Goal: Task Accomplishment & Management: Complete application form

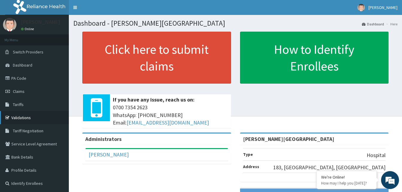
click at [27, 118] on link "Validations" at bounding box center [34, 117] width 69 height 13
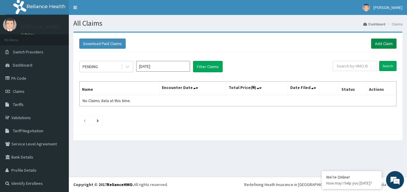
click at [381, 45] on link "Add Claim" at bounding box center [383, 44] width 25 height 10
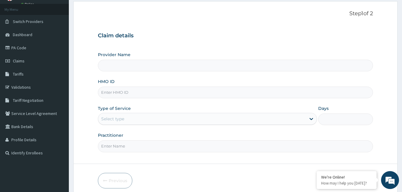
type input "DR ABIMBOLA AWOLIYI MEMORIAL HOSPITAL"
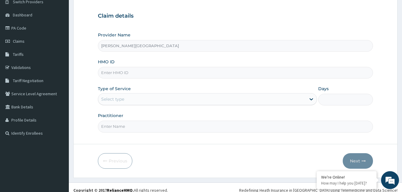
scroll to position [56, 0]
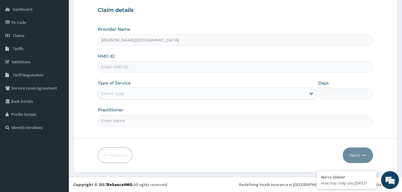
click at [118, 68] on input "HMO ID" at bounding box center [235, 67] width 275 height 12
paste input "qtt/10016/a"
type input "qtt/10016/a"
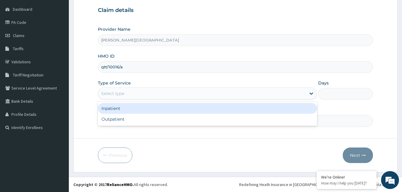
click at [136, 89] on div "Select type" at bounding box center [202, 94] width 208 height 10
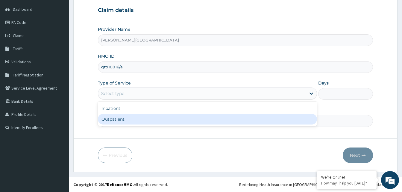
click at [118, 119] on div "Outpatient" at bounding box center [207, 119] width 219 height 11
type input "1"
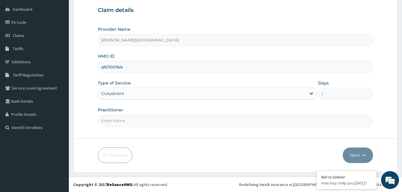
click at [137, 121] on input "Practitioner" at bounding box center [235, 121] width 275 height 12
type input "Dr Daami"
click at [360, 153] on button "Next" at bounding box center [358, 156] width 30 height 16
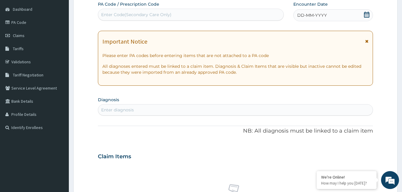
click at [369, 15] on icon at bounding box center [366, 15] width 5 height 6
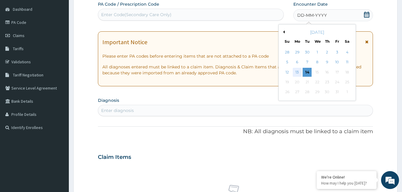
click at [296, 72] on div "13" at bounding box center [297, 72] width 9 height 9
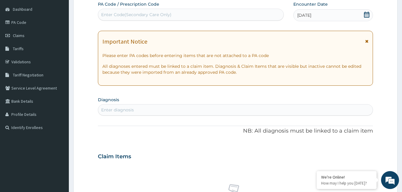
click at [128, 109] on div "Enter diagnosis" at bounding box center [117, 110] width 33 height 6
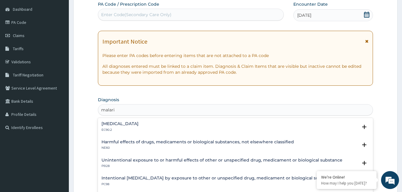
type input "malaria"
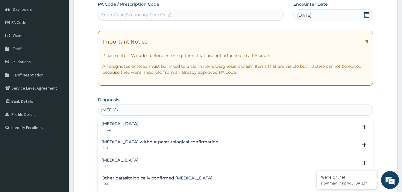
click at [146, 163] on div "Malaria, unspecified 1F4Z" at bounding box center [235, 163] width 268 height 10
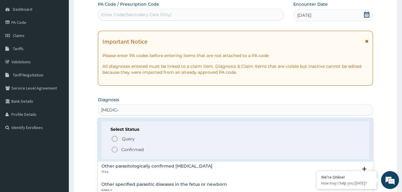
scroll to position [65, 0]
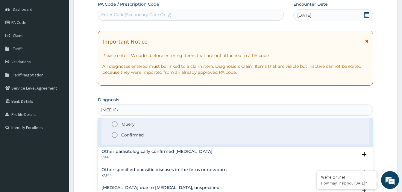
click at [112, 135] on circle "status option filled" at bounding box center [114, 135] width 5 height 5
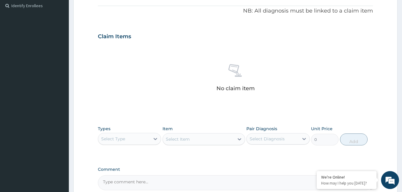
scroll to position [209, 0]
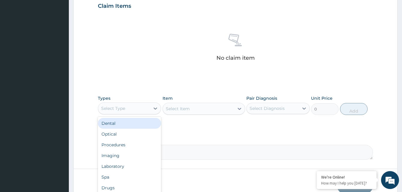
click at [128, 108] on div "Select Type" at bounding box center [124, 109] width 52 height 10
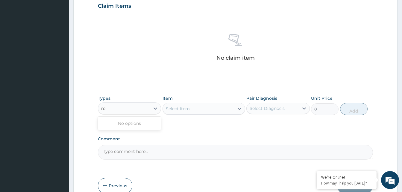
type input "r"
type input "c"
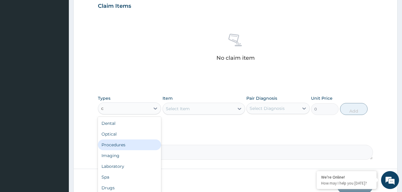
click at [109, 145] on div "Procedures" at bounding box center [129, 145] width 63 height 11
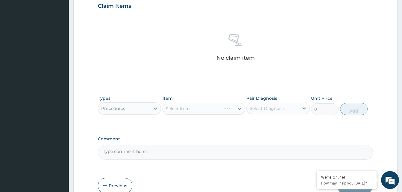
click at [197, 109] on div "Select Item" at bounding box center [203, 109] width 83 height 12
click at [192, 108] on div "Select Item" at bounding box center [203, 109] width 83 height 12
click at [202, 107] on div "Select Item" at bounding box center [198, 109] width 71 height 10
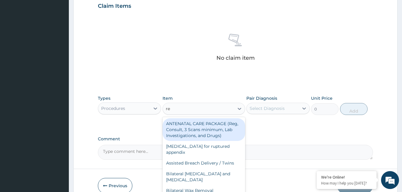
type input "reg"
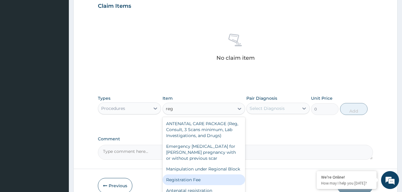
click at [195, 180] on div "Registration Fee" at bounding box center [203, 180] width 83 height 11
type input "2400"
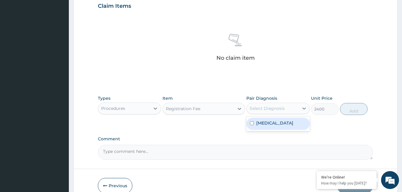
click at [282, 108] on div "Select Diagnosis" at bounding box center [267, 109] width 35 height 6
click at [252, 124] on input "checkbox" at bounding box center [252, 123] width 4 height 4
checkbox input "true"
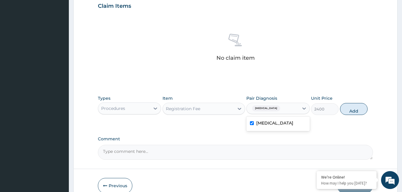
scroll to position [239, 0]
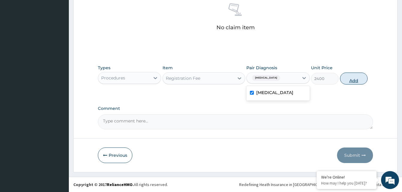
click at [357, 80] on button "Add" at bounding box center [354, 79] width 28 height 12
type input "0"
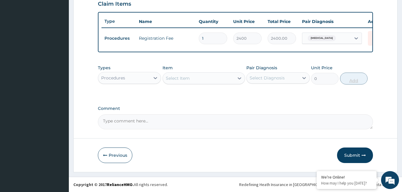
scroll to position [216, 0]
click at [196, 76] on div "Select Item" at bounding box center [198, 79] width 71 height 10
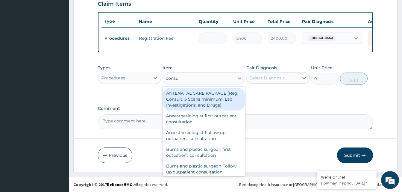
type input "consul"
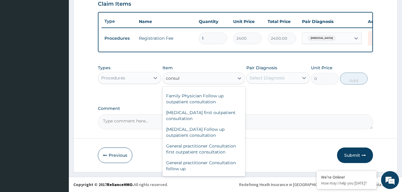
scroll to position [323, 0]
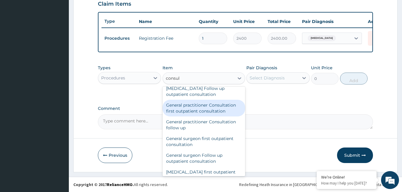
click at [188, 110] on div "General practitioner Consultation first outpatient consultation" at bounding box center [203, 108] width 83 height 17
type input "3960"
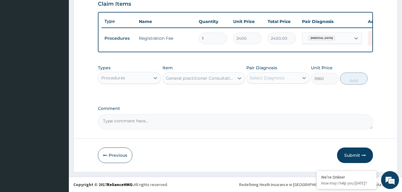
click at [275, 77] on div "Select Diagnosis" at bounding box center [267, 78] width 35 height 6
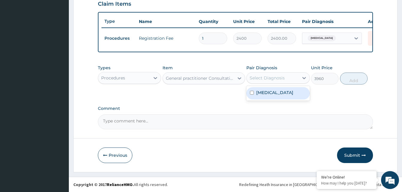
click at [251, 92] on input "checkbox" at bounding box center [252, 93] width 4 height 4
checkbox input "true"
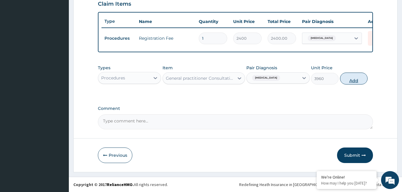
click at [347, 81] on button "Add" at bounding box center [354, 79] width 28 height 12
type input "0"
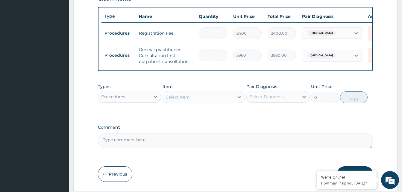
click at [135, 102] on div "Procedures" at bounding box center [124, 97] width 52 height 10
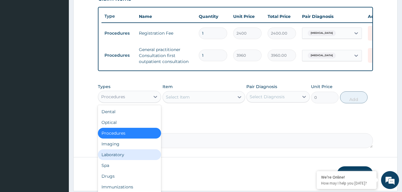
click at [112, 160] on div "Laboratory" at bounding box center [129, 155] width 63 height 11
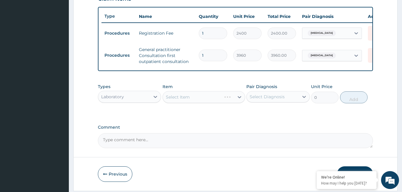
click at [190, 103] on div "Select Item" at bounding box center [203, 97] width 83 height 12
click at [189, 102] on div "Select Item" at bounding box center [203, 97] width 83 height 12
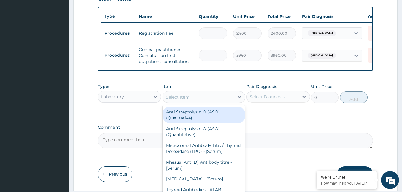
click at [175, 100] on div "Select Item" at bounding box center [178, 97] width 24 height 6
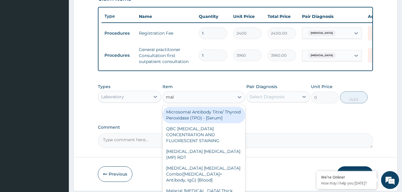
type input "mala"
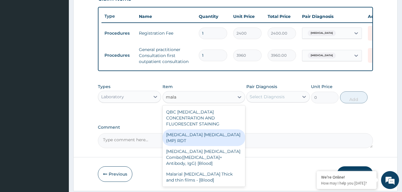
click at [212, 134] on div "MALARIA PARASITE (MP) RDT" at bounding box center [203, 138] width 83 height 17
type input "1800"
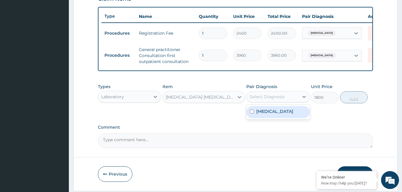
click at [288, 100] on div "Select Diagnosis" at bounding box center [273, 97] width 52 height 10
click at [254, 117] on div "Malaria, unspecified" at bounding box center [277, 112] width 63 height 12
checkbox input "true"
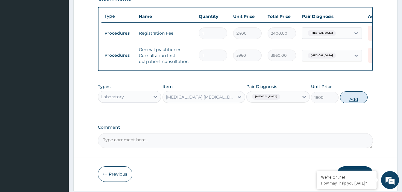
click at [354, 104] on button "Add" at bounding box center [354, 98] width 28 height 12
type input "0"
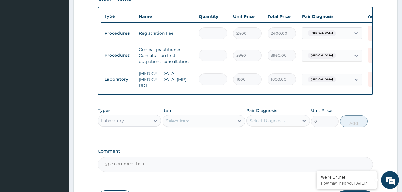
click at [179, 121] on div "Select Item" at bounding box center [178, 121] width 24 height 6
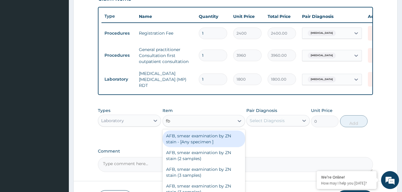
type input "fbc"
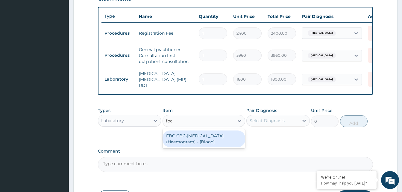
click at [191, 139] on div "FBC CBC-Complete Blood Count (Haemogram) - [Blood]" at bounding box center [203, 139] width 83 height 17
type input "4800"
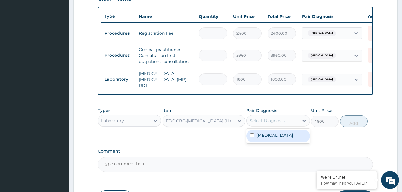
click at [259, 122] on div "Select Diagnosis" at bounding box center [267, 121] width 35 height 6
click at [253, 137] on input "checkbox" at bounding box center [252, 136] width 4 height 4
checkbox input "true"
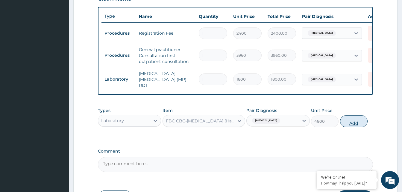
click at [355, 125] on button "Add" at bounding box center [354, 121] width 28 height 12
type input "0"
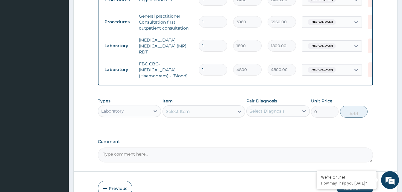
scroll to position [277, 0]
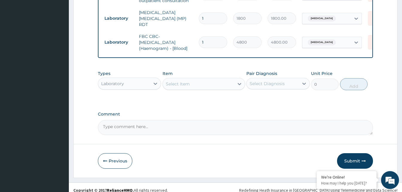
click at [165, 89] on div "Select Item" at bounding box center [198, 84] width 71 height 10
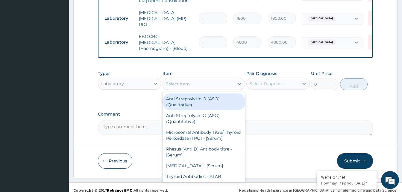
click at [152, 86] on div at bounding box center [155, 83] width 11 height 11
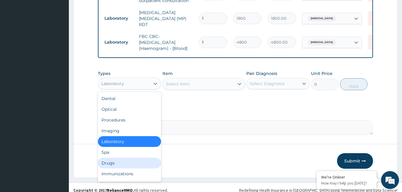
click at [107, 165] on div "Drugs" at bounding box center [129, 163] width 63 height 11
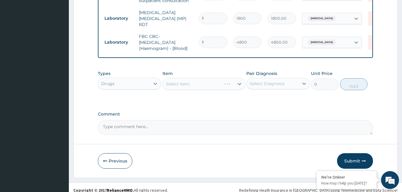
click at [179, 85] on div "Select Item" at bounding box center [203, 84] width 83 height 12
click at [188, 84] on div "Select Item" at bounding box center [203, 84] width 83 height 12
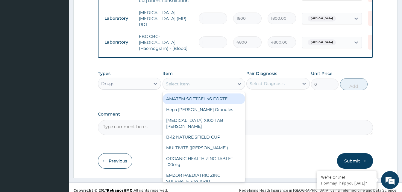
click at [189, 85] on div "Select Item" at bounding box center [178, 84] width 24 height 6
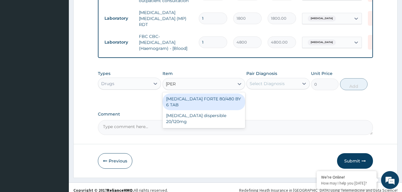
type input "coart"
click at [227, 101] on div "COARTEM FORTE 80/480 BY 6 TAB" at bounding box center [203, 102] width 83 height 17
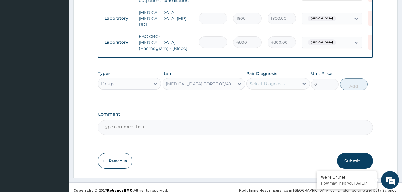
type input "501.6"
click at [282, 85] on div "Select Diagnosis" at bounding box center [267, 84] width 35 height 6
click at [253, 100] on input "checkbox" at bounding box center [252, 99] width 4 height 4
checkbox input "true"
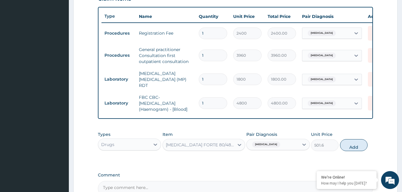
scroll to position [0, 25]
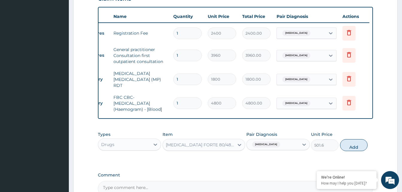
drag, startPoint x: 369, startPoint y: 68, endPoint x: 378, endPoint y: 101, distance: 34.6
click at [373, 101] on div "Type Name Quantity Unit Price Total Price Pair Diagnosis Actions Procedures Reg…" at bounding box center [235, 63] width 275 height 112
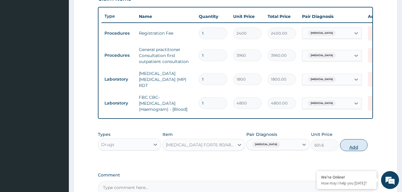
click at [353, 149] on button "Add" at bounding box center [354, 145] width 28 height 12
type input "0"
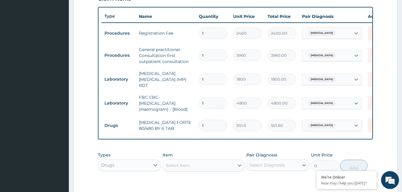
type input "0.00"
type input "6"
type input "3009.60"
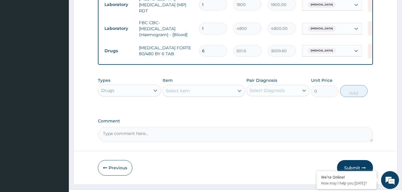
scroll to position [305, 0]
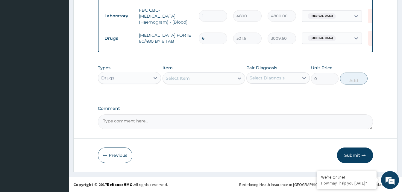
type input "6"
click at [179, 79] on div "Select Item" at bounding box center [178, 78] width 24 height 6
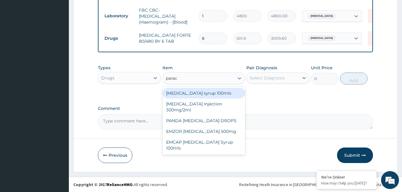
type input "parace"
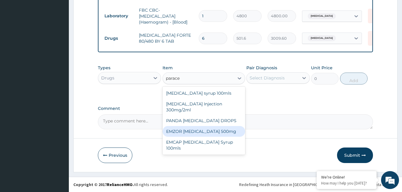
click at [203, 130] on div "EMZOR PARACETAMOL 500mg" at bounding box center [203, 131] width 83 height 11
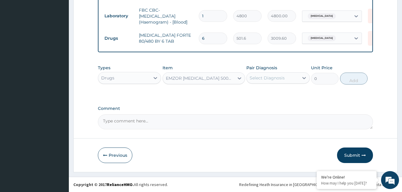
type input "26.4"
click at [270, 76] on div "Select Diagnosis" at bounding box center [267, 78] width 35 height 6
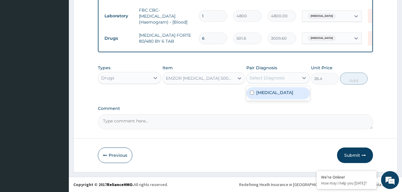
drag, startPoint x: 278, startPoint y: 92, endPoint x: 320, endPoint y: 89, distance: 42.8
click at [279, 91] on label "Malaria, unspecified" at bounding box center [274, 93] width 37 height 6
checkbox input "true"
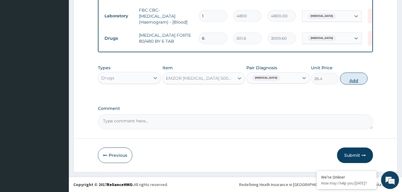
click at [345, 82] on button "Add" at bounding box center [354, 79] width 28 height 12
type input "0"
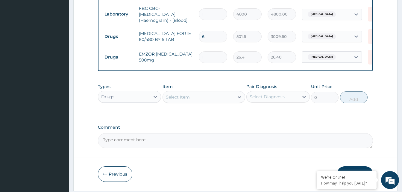
type input "0.00"
type input "3"
type input "79.20"
type input "30"
type input "792.00"
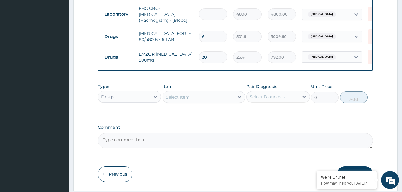
type input "30"
click at [201, 100] on div "Select Item" at bounding box center [198, 97] width 71 height 10
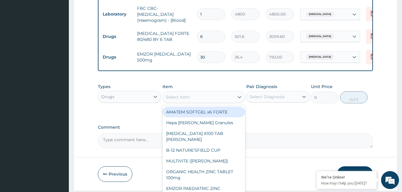
scroll to position [0, 0]
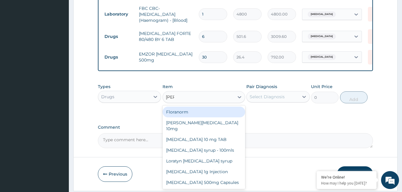
type input "lorat"
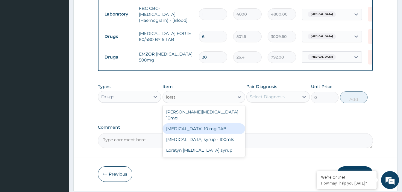
click at [203, 124] on div "LORATADINE 10 mg TAB" at bounding box center [203, 129] width 83 height 11
type input "66"
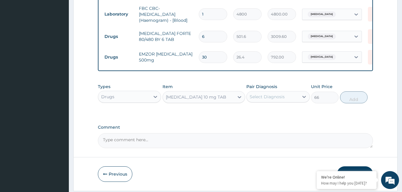
click at [290, 100] on div "Select Diagnosis" at bounding box center [273, 97] width 52 height 10
drag, startPoint x: 274, startPoint y: 114, endPoint x: 348, endPoint y: 112, distance: 73.9
click at [276, 114] on label "Malaria, unspecified" at bounding box center [274, 112] width 37 height 6
checkbox input "true"
click at [357, 101] on button "Add" at bounding box center [354, 98] width 28 height 12
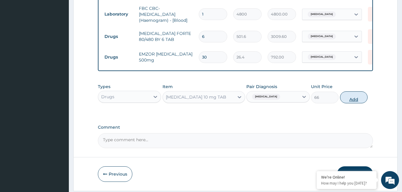
type input "0"
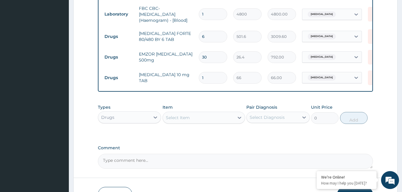
type input "10"
type input "660.00"
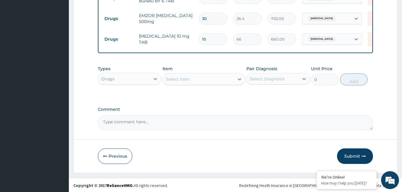
scroll to position [346, 0]
type input "10"
click at [353, 155] on button "Submit" at bounding box center [355, 156] width 36 height 16
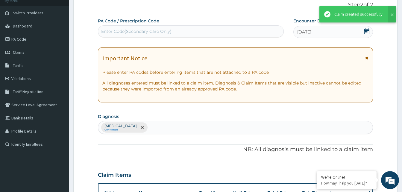
scroll to position [53, 0]
